Goal: Ask a question: Seek information or help from site administrators or community

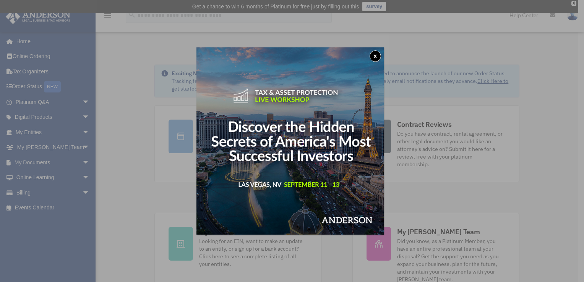
click at [377, 57] on button "x" at bounding box center [375, 55] width 11 height 11
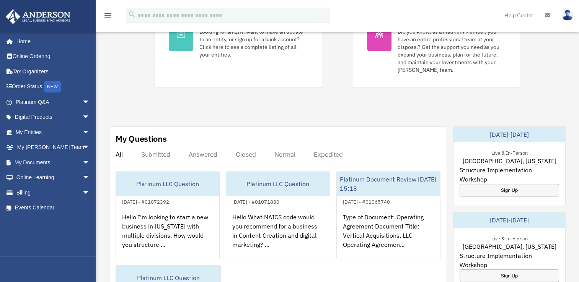
scroll to position [229, 0]
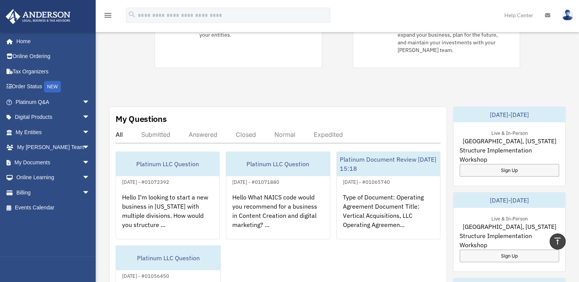
click at [154, 131] on div "Submitted" at bounding box center [155, 135] width 29 height 8
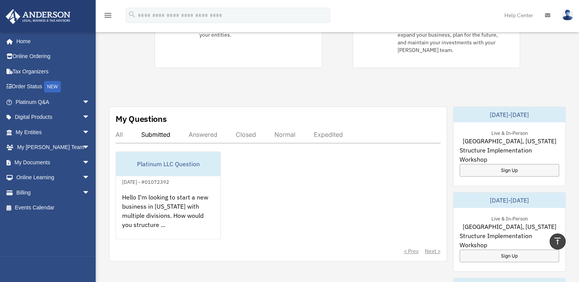
click at [200, 131] on div "Answered" at bounding box center [203, 135] width 29 height 8
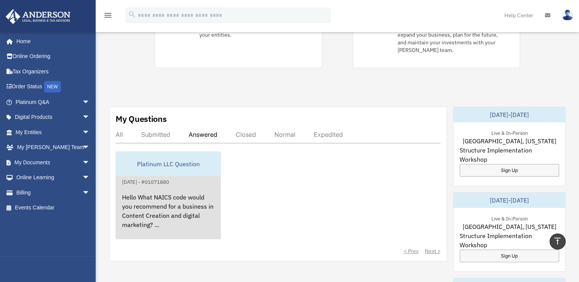
click at [169, 204] on div "Hello What NAICS code would you recommend for a business in Content Creation an…" at bounding box center [168, 217] width 104 height 60
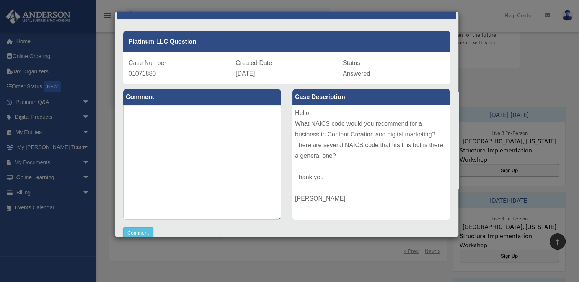
scroll to position [0, 0]
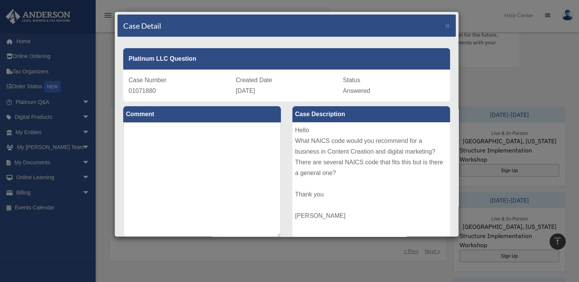
drag, startPoint x: 129, startPoint y: 56, endPoint x: 286, endPoint y: 93, distance: 161.8
click at [286, 93] on div "Platinum LLC Question Case Number 01071880 Created Date [DATE] Status Answered" at bounding box center [286, 72] width 338 height 59
drag, startPoint x: 286, startPoint y: 93, endPoint x: 263, endPoint y: 87, distance: 23.9
copy div "Platinum LLC Question Case Number 01071880 Created Date [DATE]"
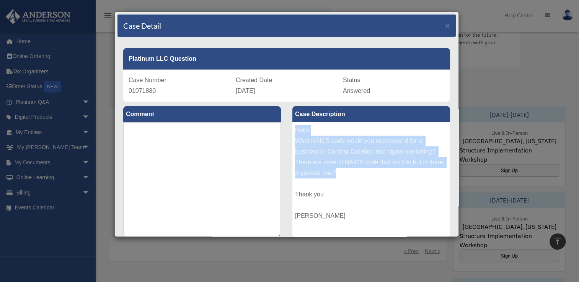
drag, startPoint x: 293, startPoint y: 130, endPoint x: 363, endPoint y: 172, distance: 81.3
click at [363, 172] on div "Hello What NAICS code would you recommend for a business in Content Creation an…" at bounding box center [371, 179] width 158 height 115
drag, startPoint x: 363, startPoint y: 172, endPoint x: 355, endPoint y: 156, distance: 17.1
copy div "Hello What NAICS code would you recommend for a business in Content Creation an…"
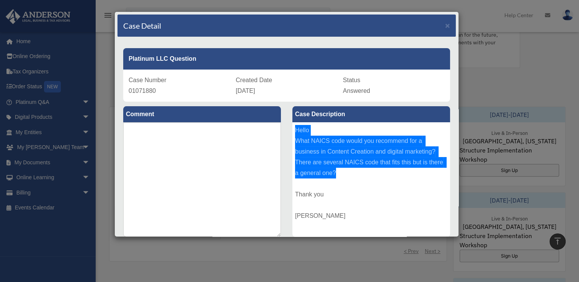
scroll to position [153, 0]
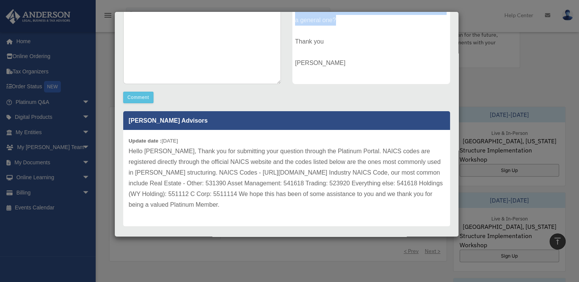
drag, startPoint x: 128, startPoint y: 149, endPoint x: 275, endPoint y: 212, distance: 159.5
click at [275, 212] on div "Update date : [DATE] Hello [PERSON_NAME], Thank you for submitting your questio…" at bounding box center [286, 178] width 327 height 96
drag, startPoint x: 275, startPoint y: 212, endPoint x: 232, endPoint y: 182, distance: 52.1
copy p "Hello [PERSON_NAME], Thank you for submitting your question through the Platinu…"
click at [378, 89] on div "Case Description Hello What NAICS code would you recommend for a business in Co…" at bounding box center [370, 19] width 169 height 141
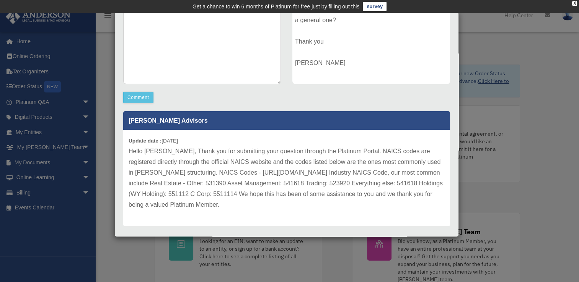
scroll to position [0, 0]
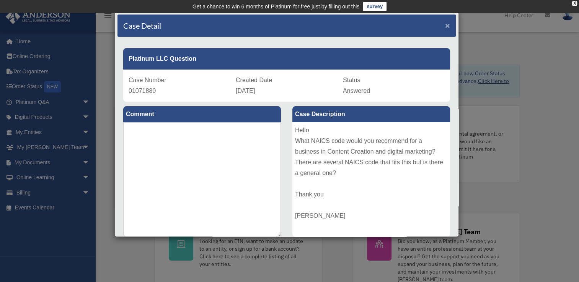
click at [445, 25] on span "×" at bounding box center [447, 25] width 5 height 9
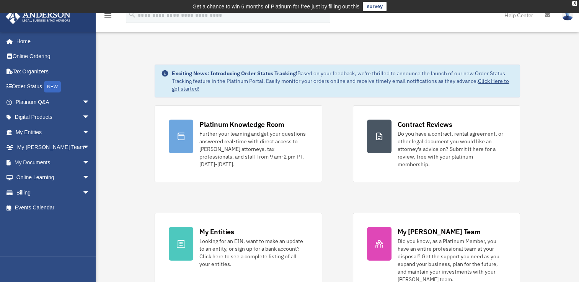
scroll to position [275, 0]
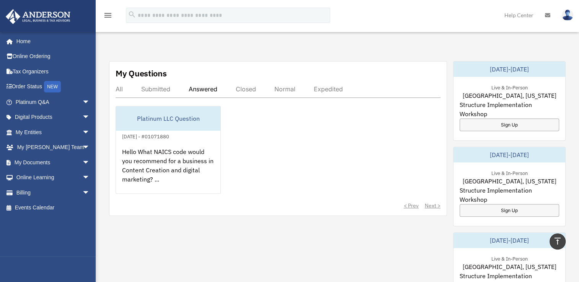
click at [165, 85] on div "Submitted" at bounding box center [155, 89] width 29 height 8
